Goal: Task Accomplishment & Management: Use online tool/utility

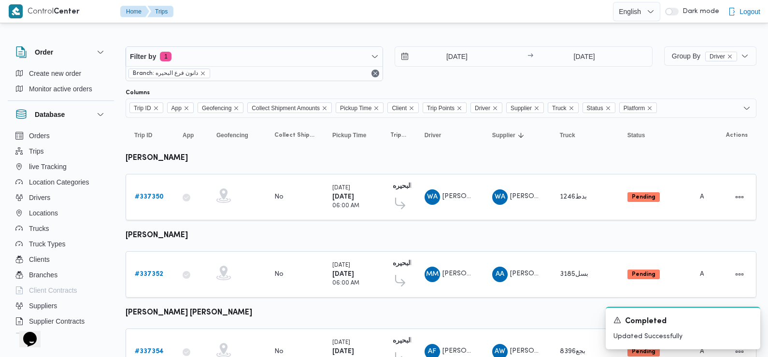
drag, startPoint x: 356, startPoint y: 6, endPoint x: 394, endPoint y: 6, distance: 38.6
click at [394, 6] on div at bounding box center [395, 11] width 436 height 23
click at [397, 10] on div at bounding box center [395, 11] width 436 height 23
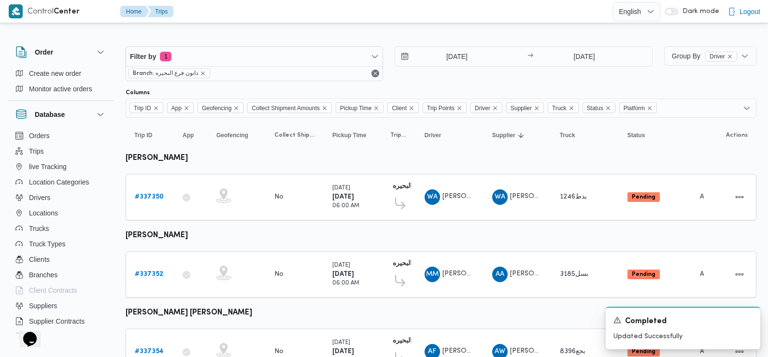
click at [397, 10] on div at bounding box center [395, 11] width 436 height 23
drag, startPoint x: 397, startPoint y: 10, endPoint x: 436, endPoint y: 9, distance: 39.1
click at [436, 9] on div at bounding box center [395, 11] width 436 height 23
click at [437, 15] on div at bounding box center [395, 11] width 436 height 23
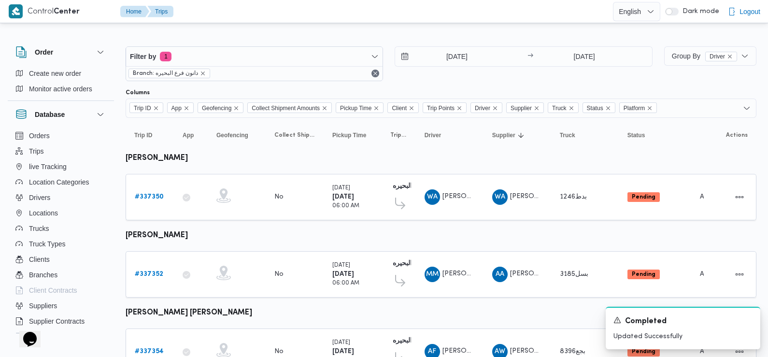
click at [444, 20] on div at bounding box center [395, 11] width 436 height 23
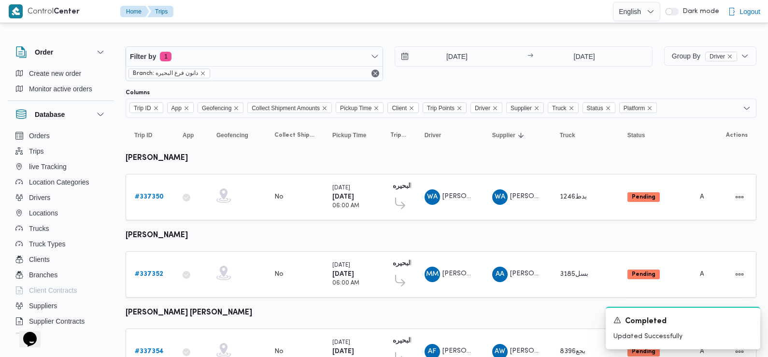
click at [444, 20] on div at bounding box center [395, 11] width 436 height 23
click at [458, 20] on div at bounding box center [395, 11] width 436 height 23
click at [457, 11] on div at bounding box center [395, 11] width 436 height 23
click at [455, 16] on div at bounding box center [395, 11] width 436 height 23
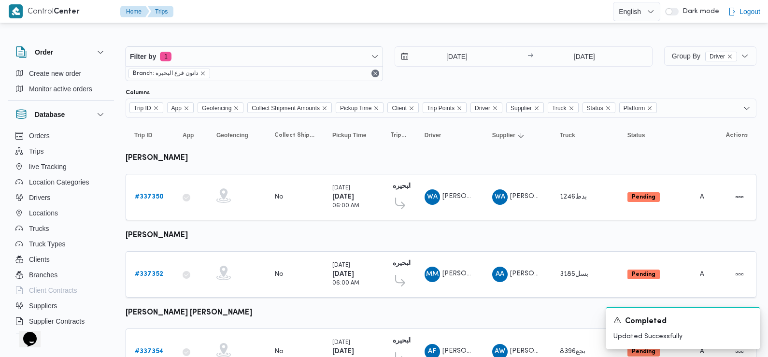
click at [455, 19] on div at bounding box center [395, 11] width 436 height 23
click at [453, 19] on div at bounding box center [395, 11] width 436 height 23
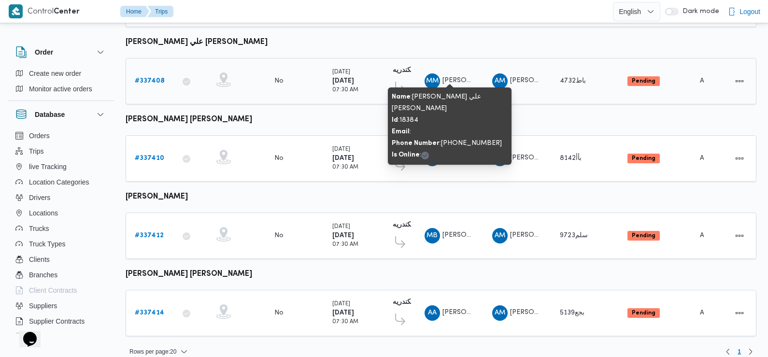
click at [461, 75] on span "MM [PERSON_NAME] علي [PERSON_NAME]" at bounding box center [450, 80] width 50 height 15
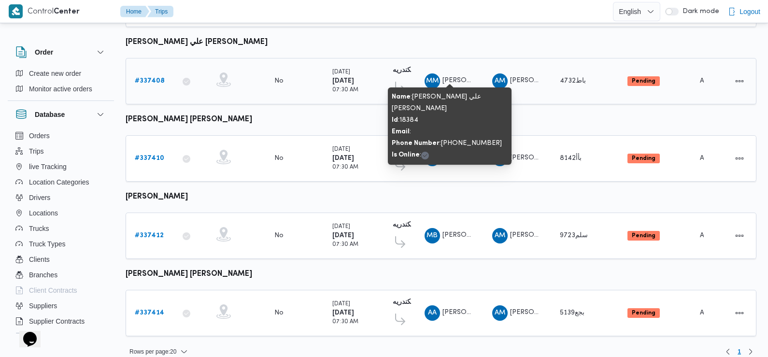
click at [461, 75] on span "MM [PERSON_NAME] علي [PERSON_NAME]" at bounding box center [450, 80] width 50 height 15
click at [458, 75] on span "MM [PERSON_NAME] علي [PERSON_NAME]" at bounding box center [450, 80] width 50 height 15
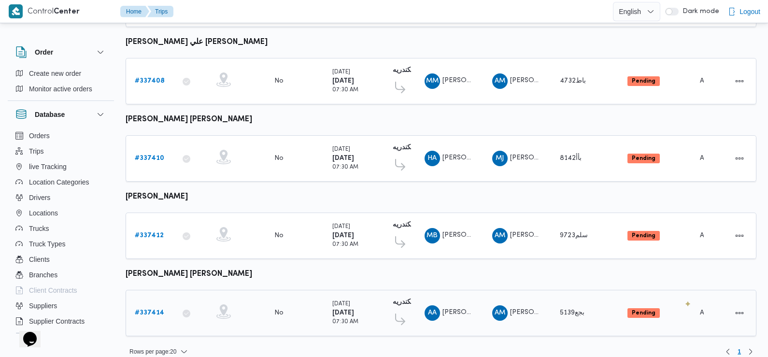
click at [687, 316] on td "Status Pending" at bounding box center [655, 313] width 72 height 46
click at [688, 316] on td "Status Pending" at bounding box center [655, 313] width 72 height 46
click at [744, 320] on td "Actions" at bounding box center [732, 313] width 48 height 46
